Goal: Task Accomplishment & Management: Manage account settings

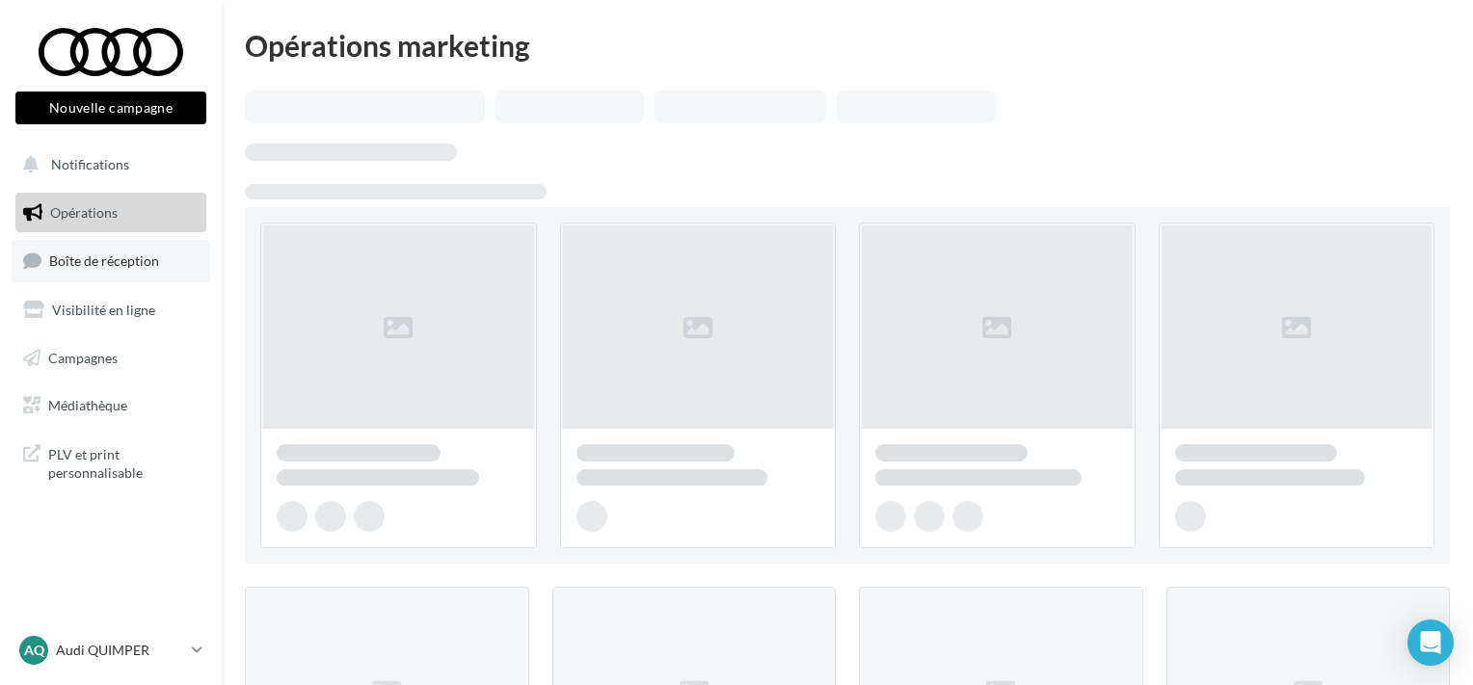
click at [144, 270] on link "Boîte de réception" at bounding box center [111, 260] width 199 height 41
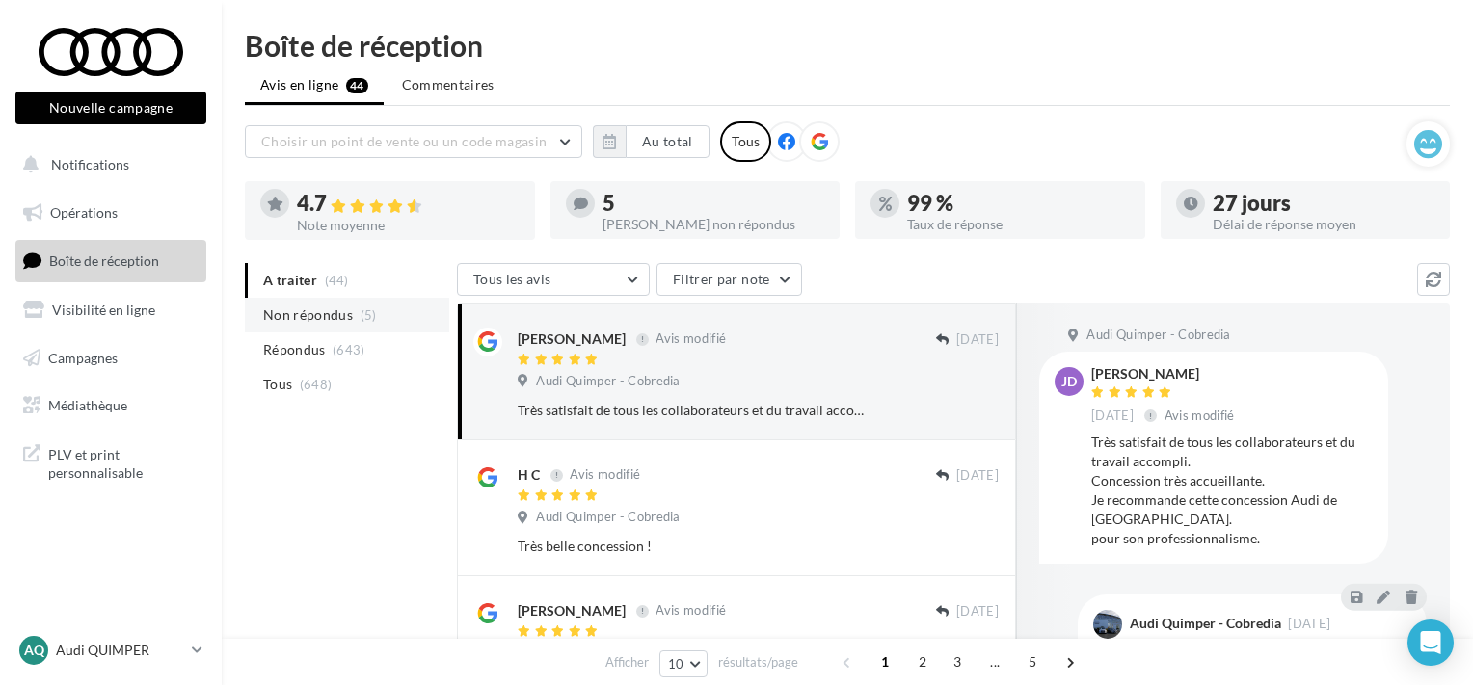
click at [353, 318] on li "Non répondus (5)" at bounding box center [347, 315] width 204 height 35
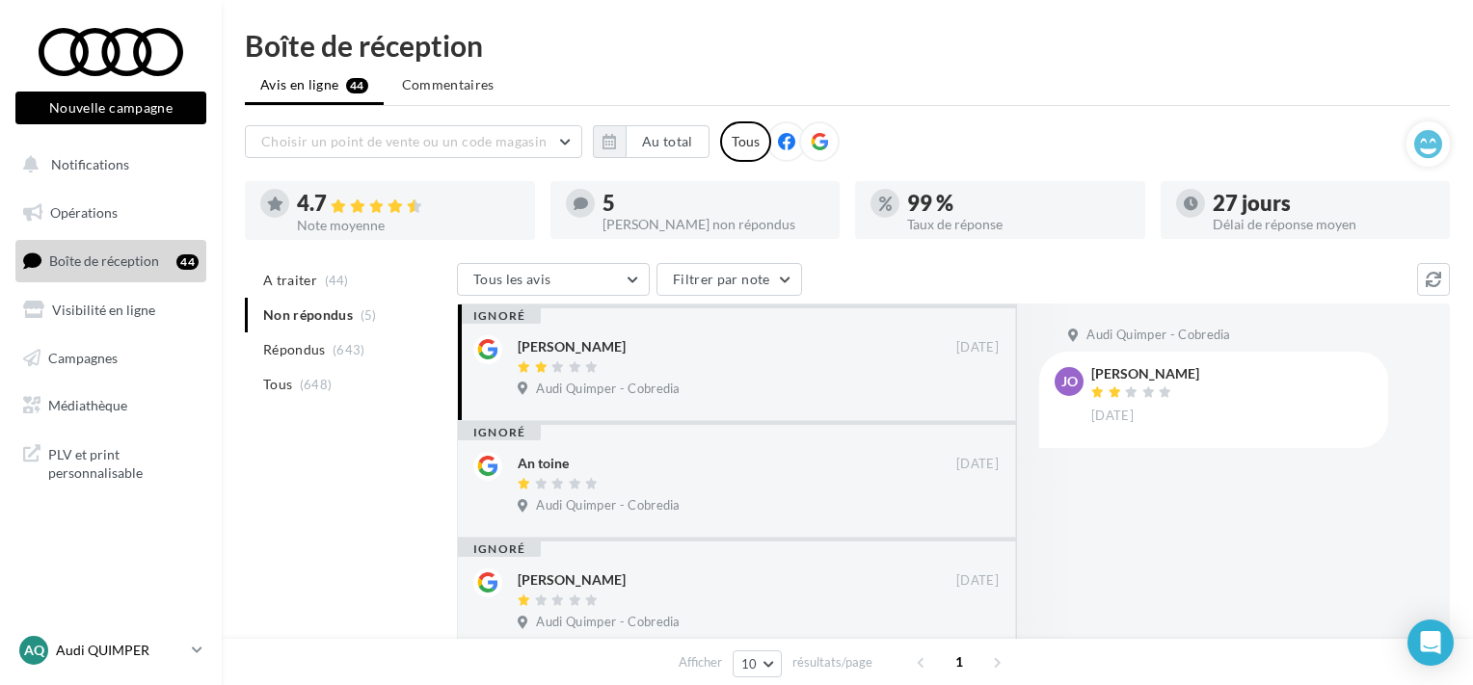
click at [112, 657] on p "Audi QUIMPER" at bounding box center [120, 650] width 128 height 19
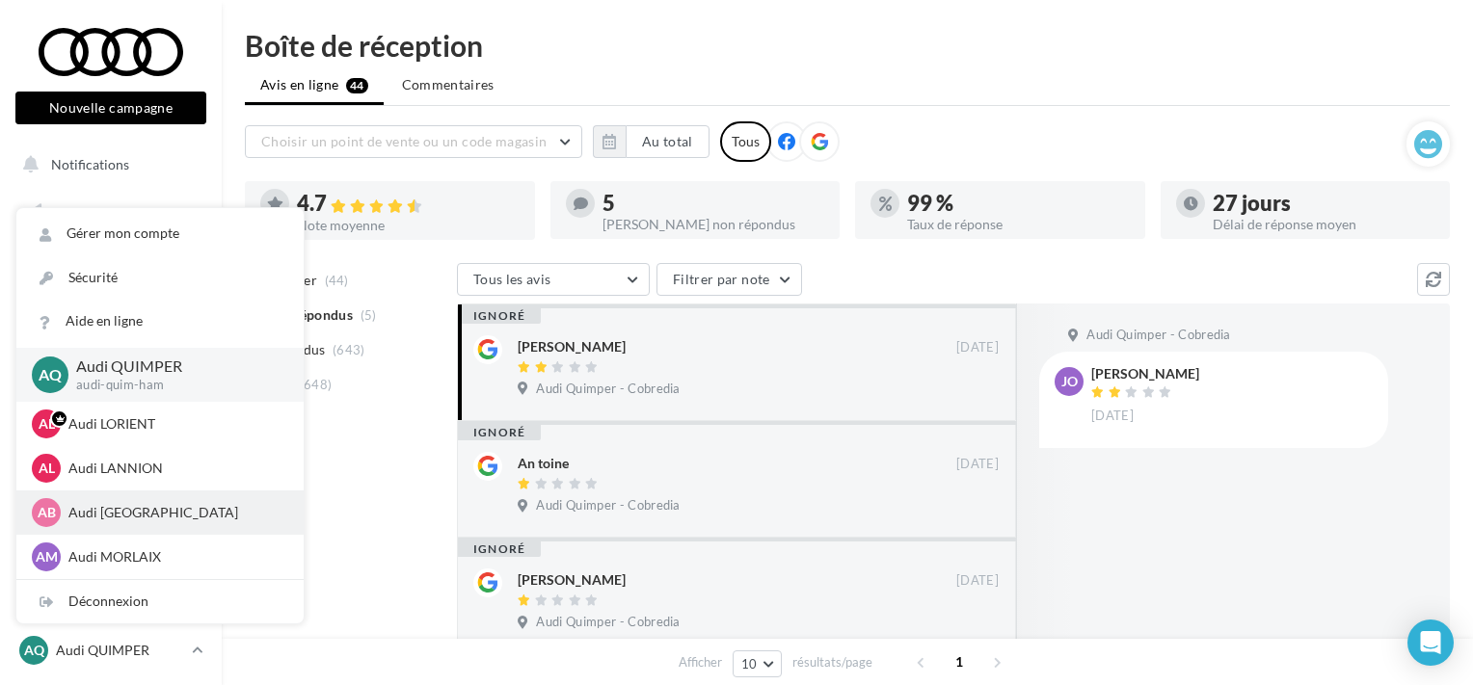
click at [126, 515] on p "Audi [GEOGRAPHIC_DATA]" at bounding box center [174, 512] width 212 height 19
